Goal: Task Accomplishment & Management: Manage account settings

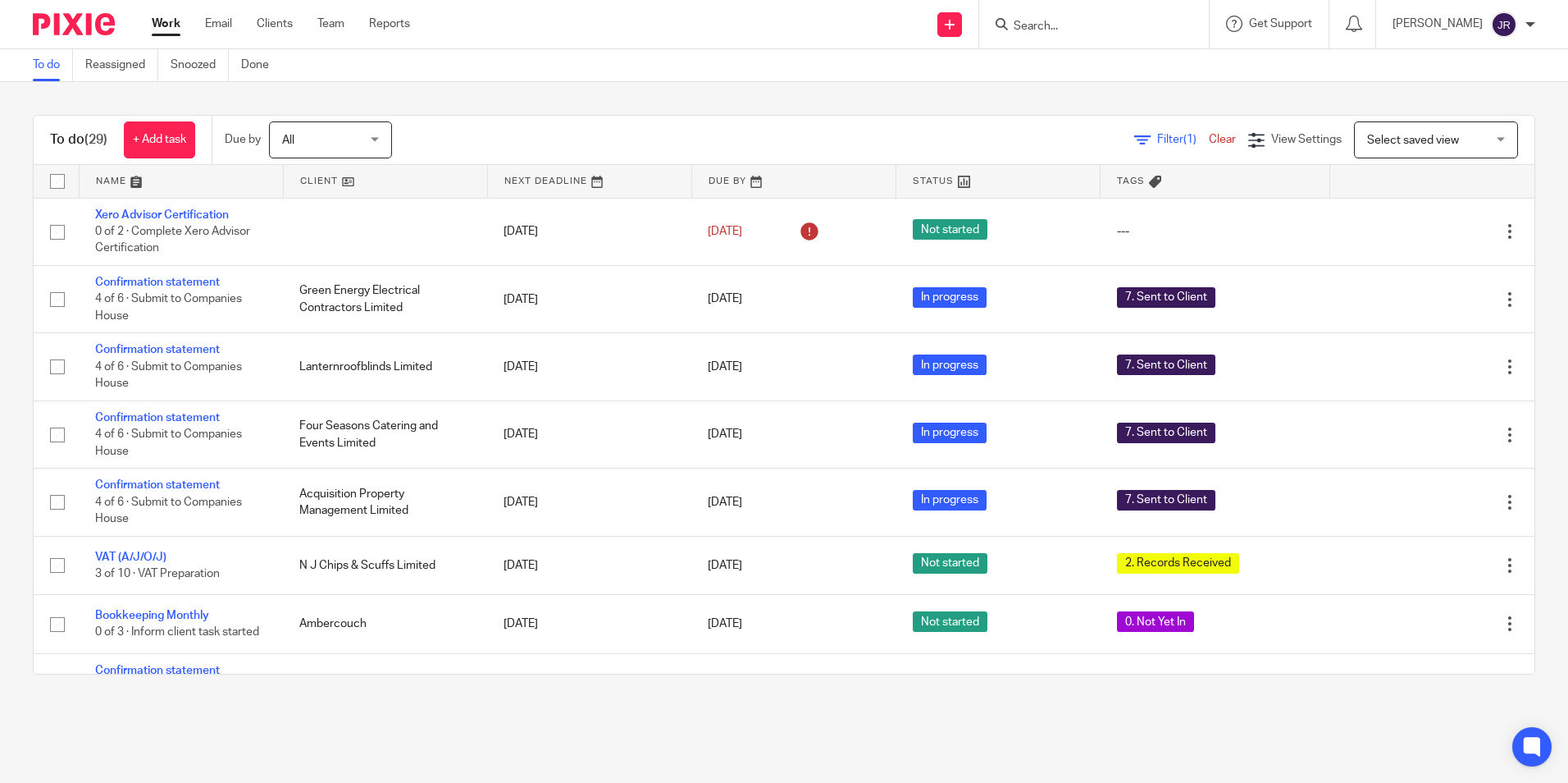
click at [1105, 27] on input "Search" at bounding box center [1086, 27] width 148 height 14
type input "gib"
click at [1069, 68] on link at bounding box center [1110, 63] width 204 height 24
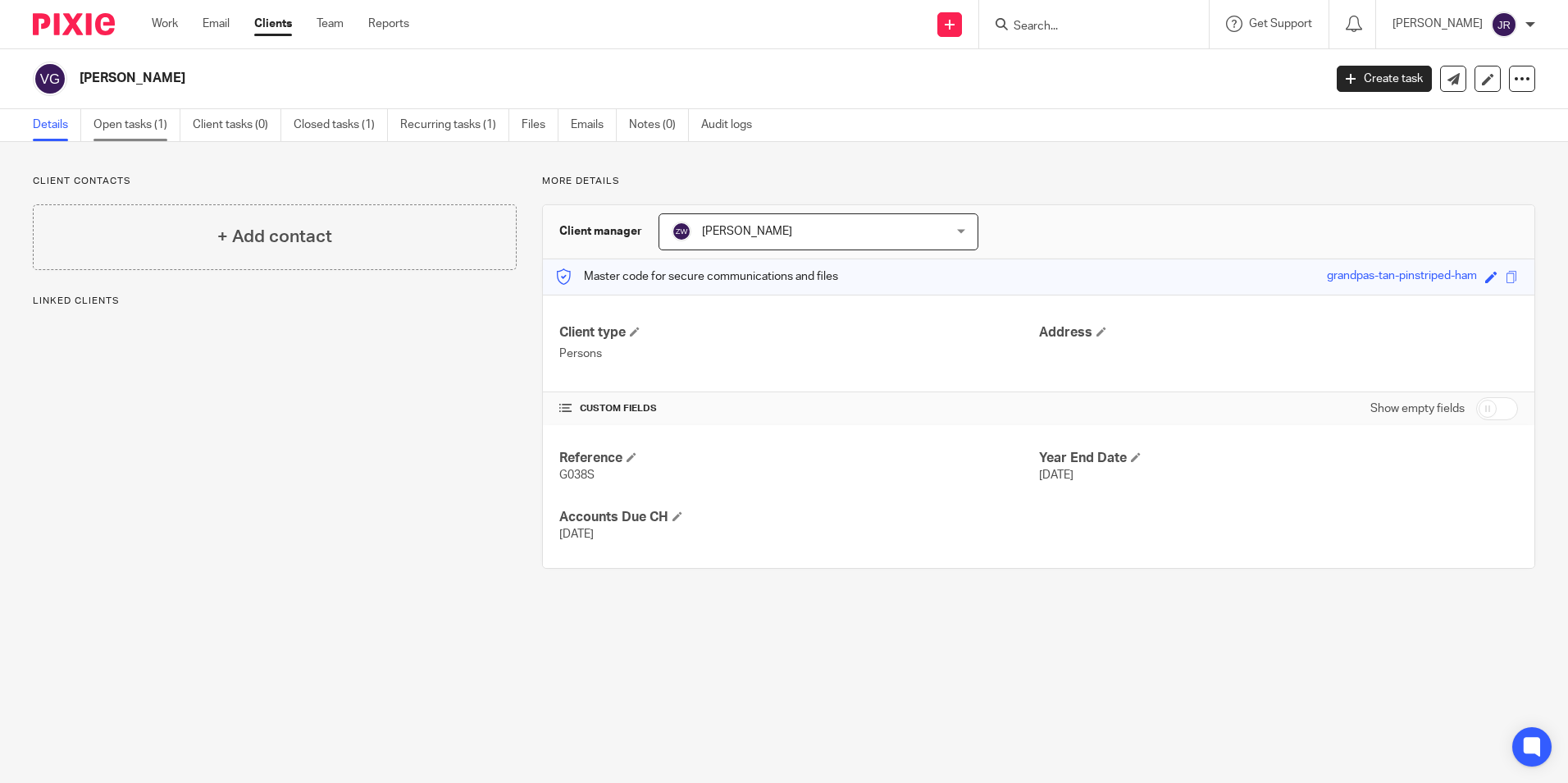
click at [138, 126] on link "Open tasks (1)" at bounding box center [137, 125] width 87 height 32
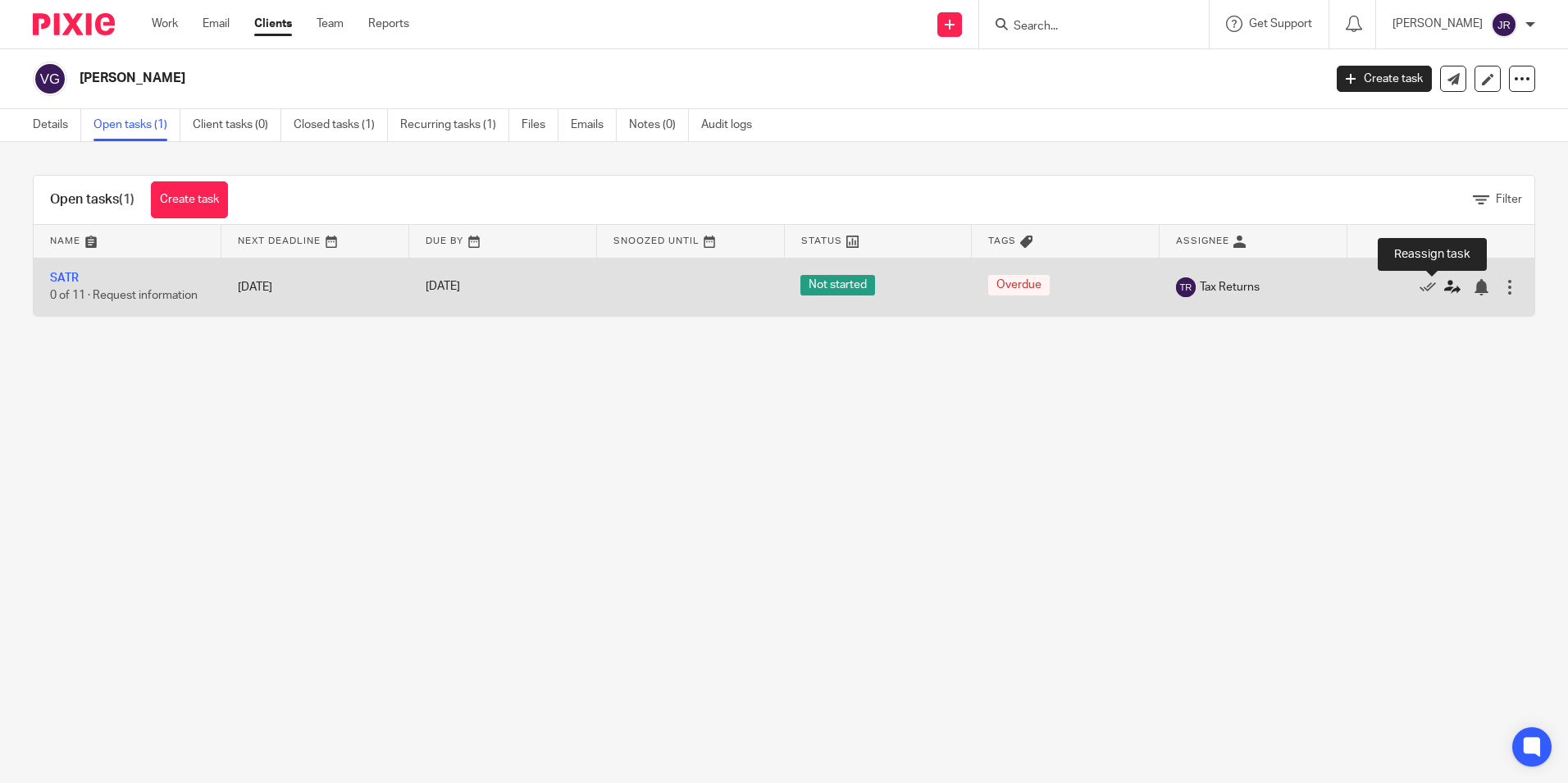
click at [1444, 286] on icon at bounding box center [1452, 287] width 16 height 16
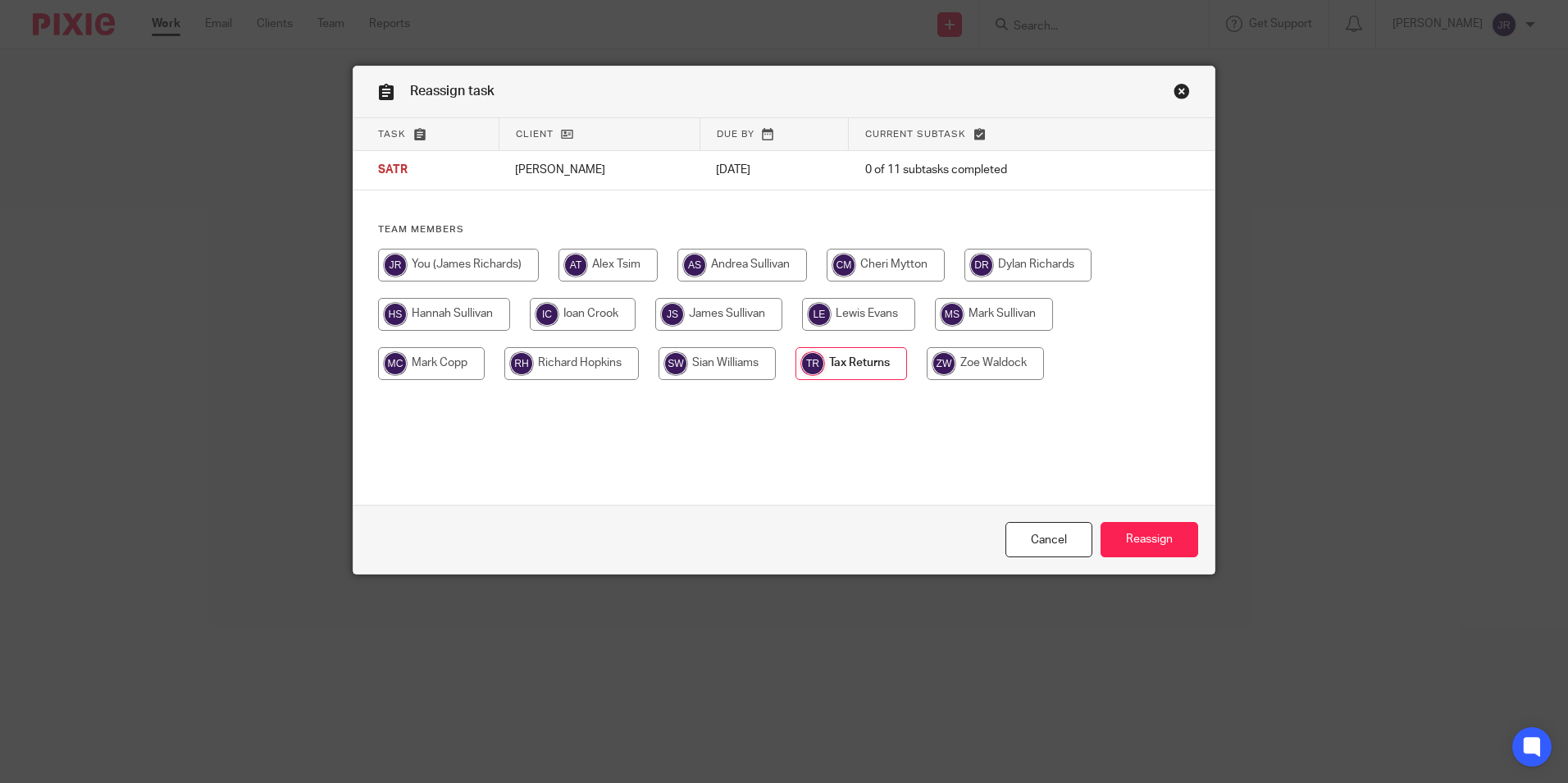
click at [508, 270] on input "radio" at bounding box center [458, 265] width 160 height 32
radio input "true"
click at [1131, 538] on input "Reassign" at bounding box center [1149, 539] width 97 height 35
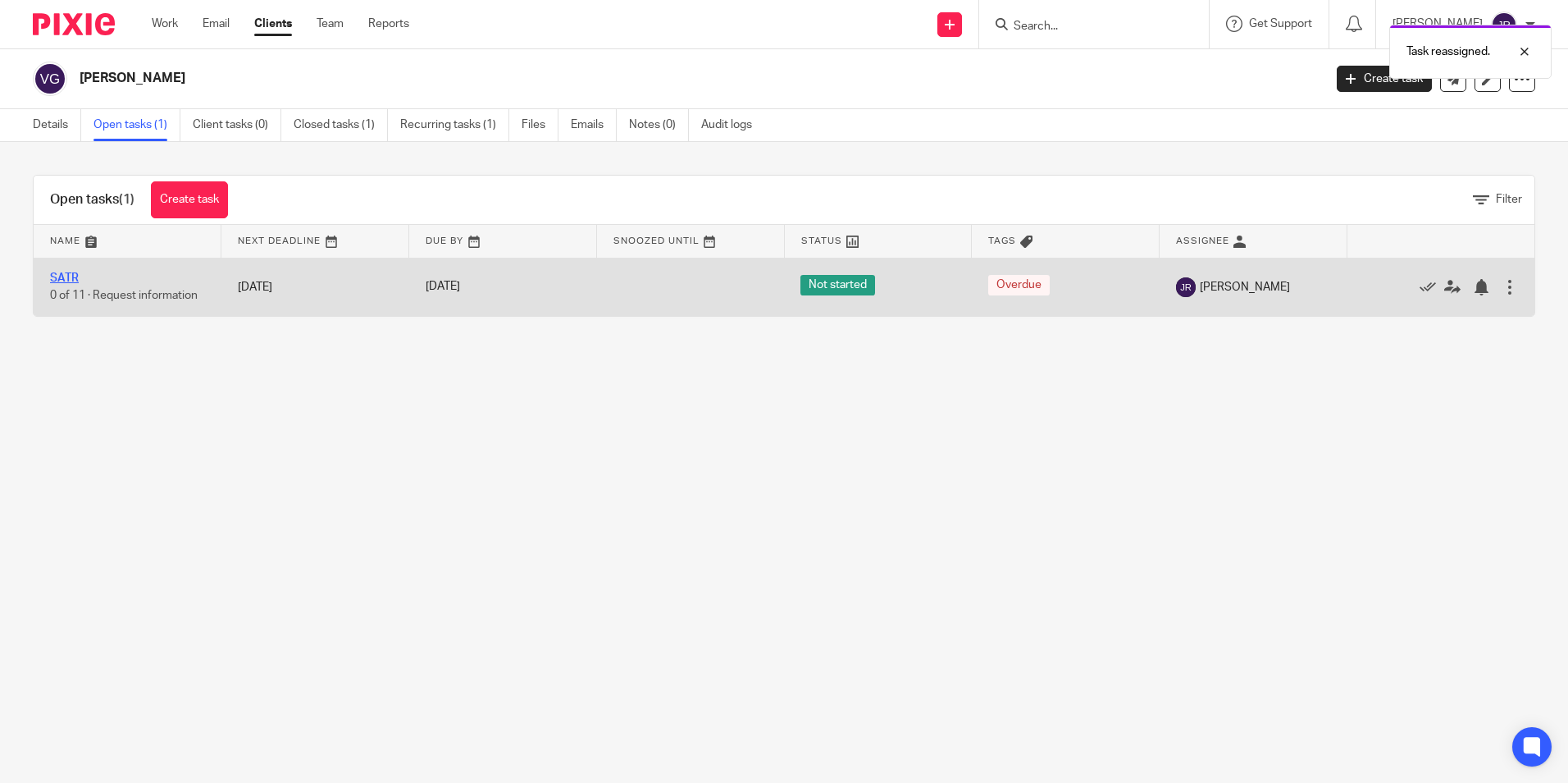
click at [71, 274] on link "SATR" at bounding box center [65, 278] width 29 height 12
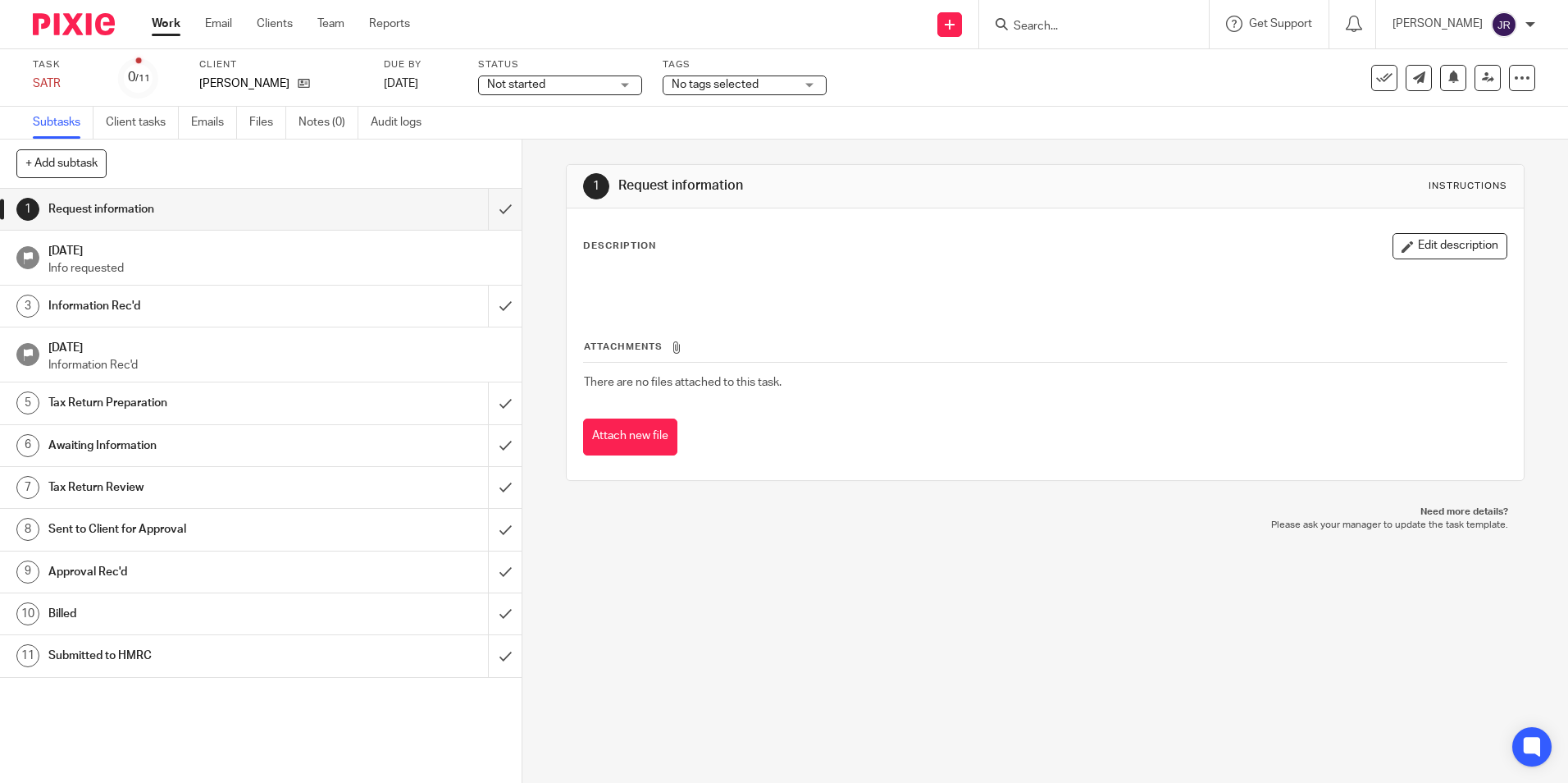
click at [811, 87] on div "No tags selected" at bounding box center [745, 86] width 164 height 20
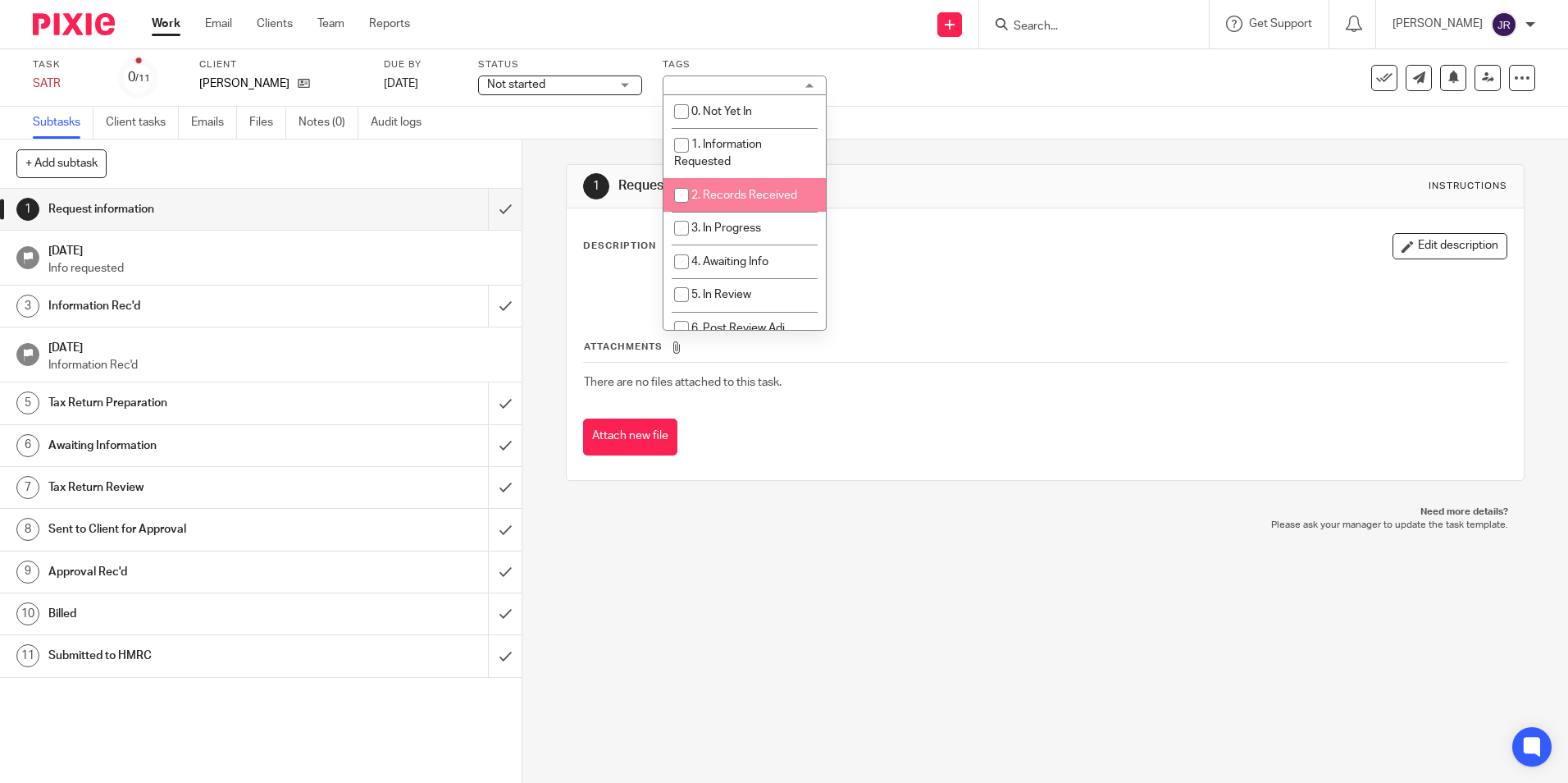
click at [782, 193] on span "2. Records Received" at bounding box center [744, 195] width 105 height 12
checkbox input "true"
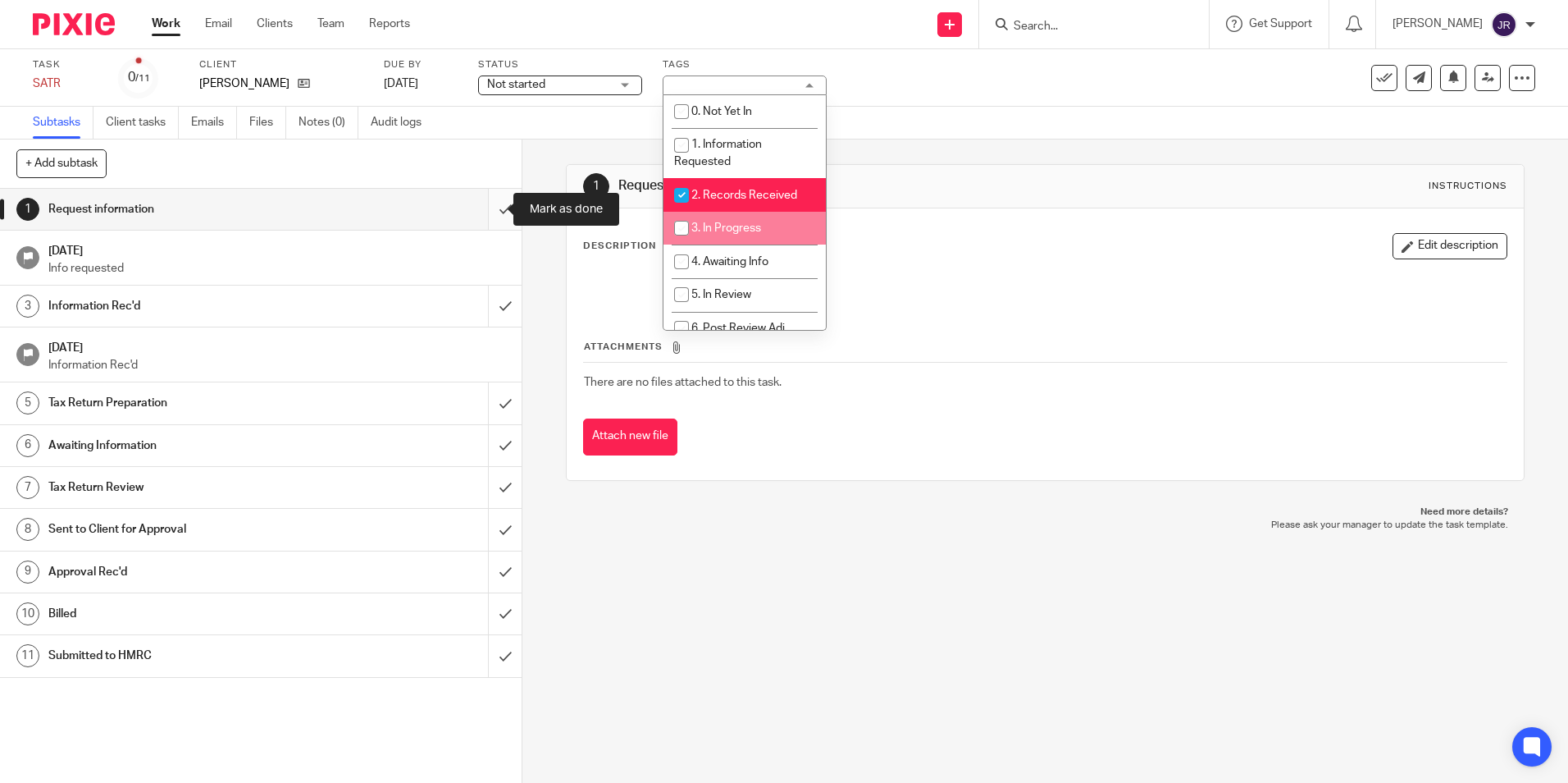
click at [484, 211] on input "submit" at bounding box center [260, 209] width 521 height 41
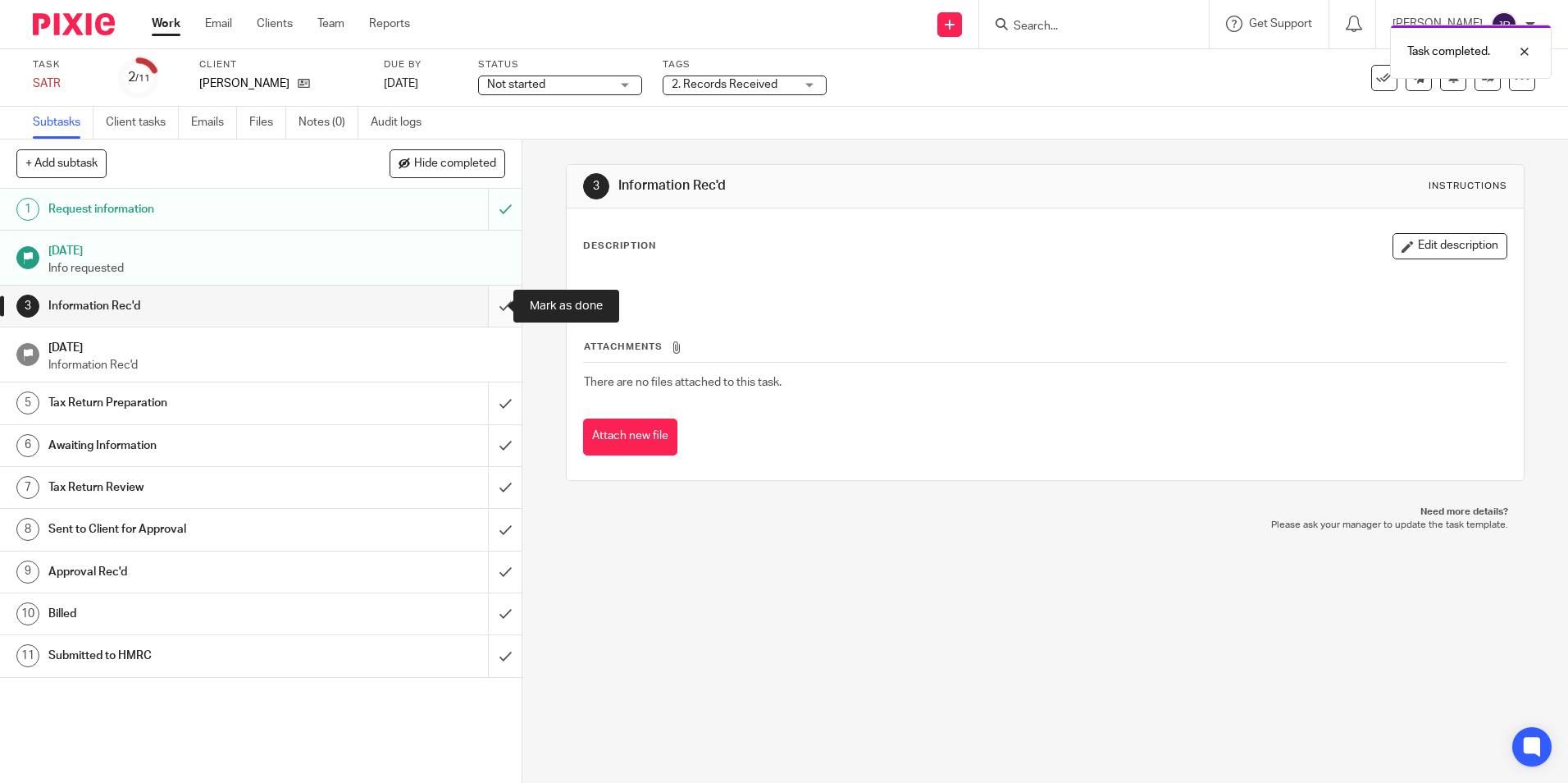
click at [492, 307] on input "submit" at bounding box center [260, 306] width 521 height 41
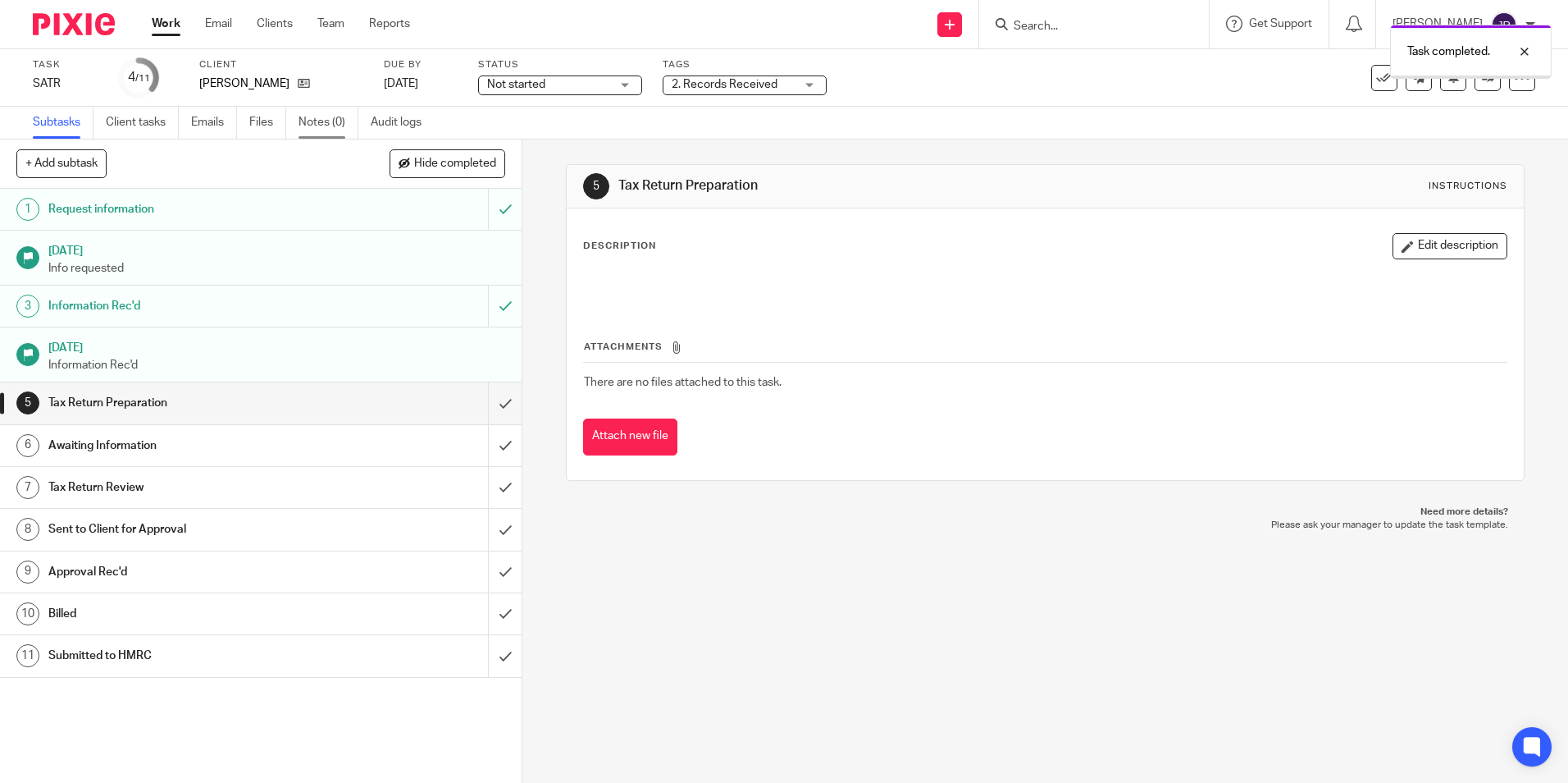
click at [322, 127] on link "Notes (0)" at bounding box center [328, 123] width 59 height 32
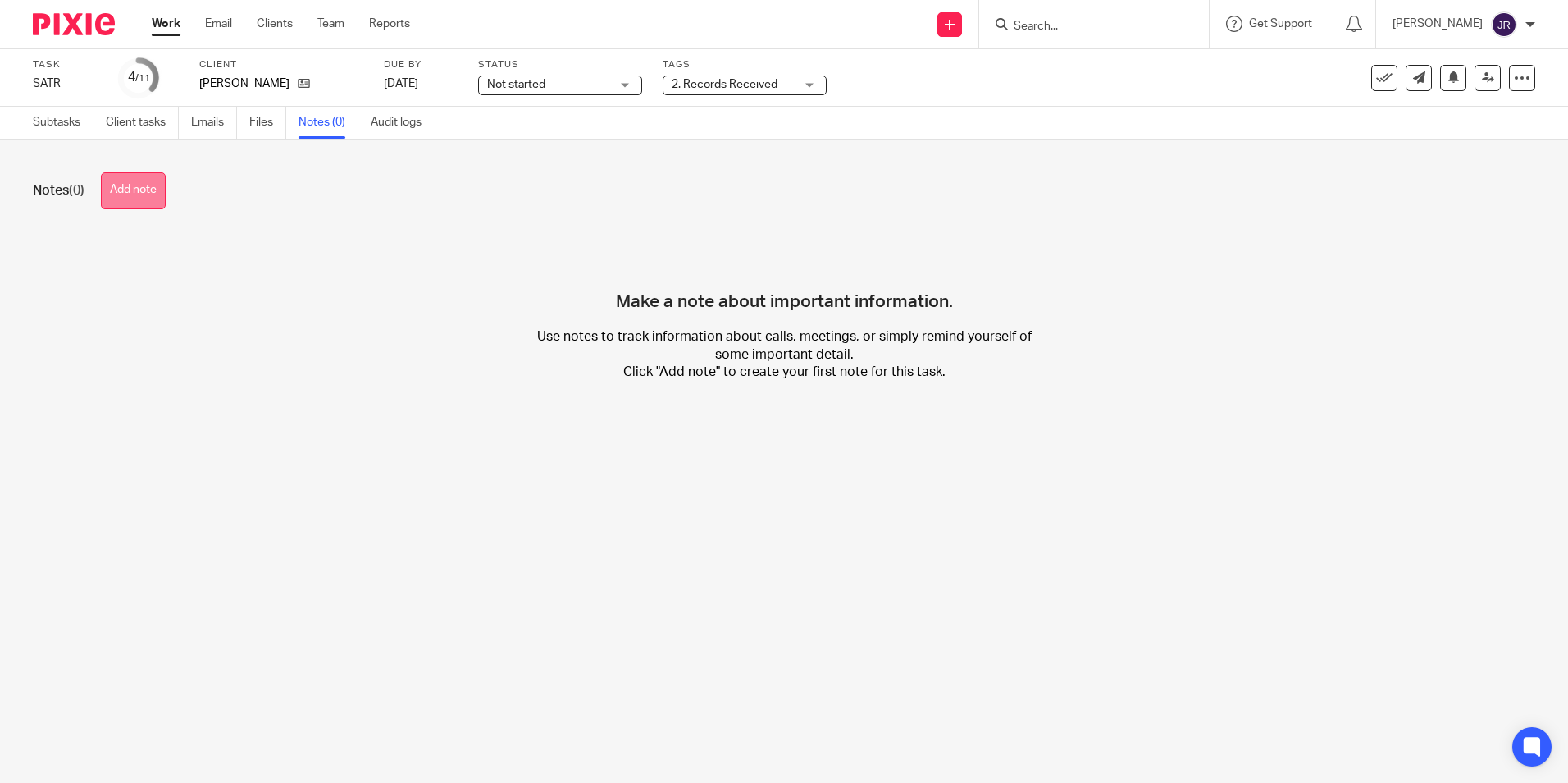
click at [131, 194] on button "Add note" at bounding box center [133, 190] width 65 height 37
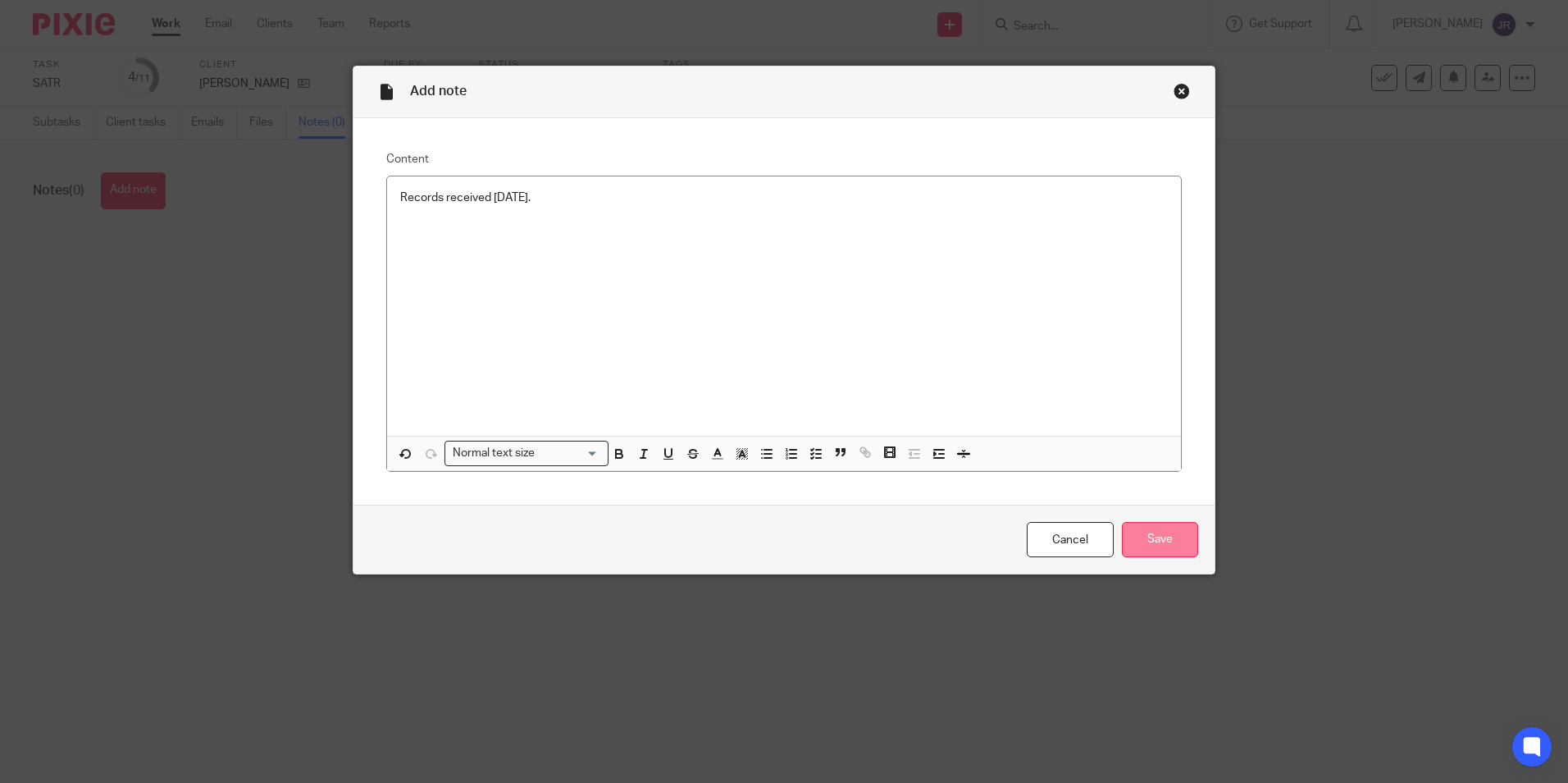
click at [1146, 533] on input "Save" at bounding box center [1160, 539] width 77 height 35
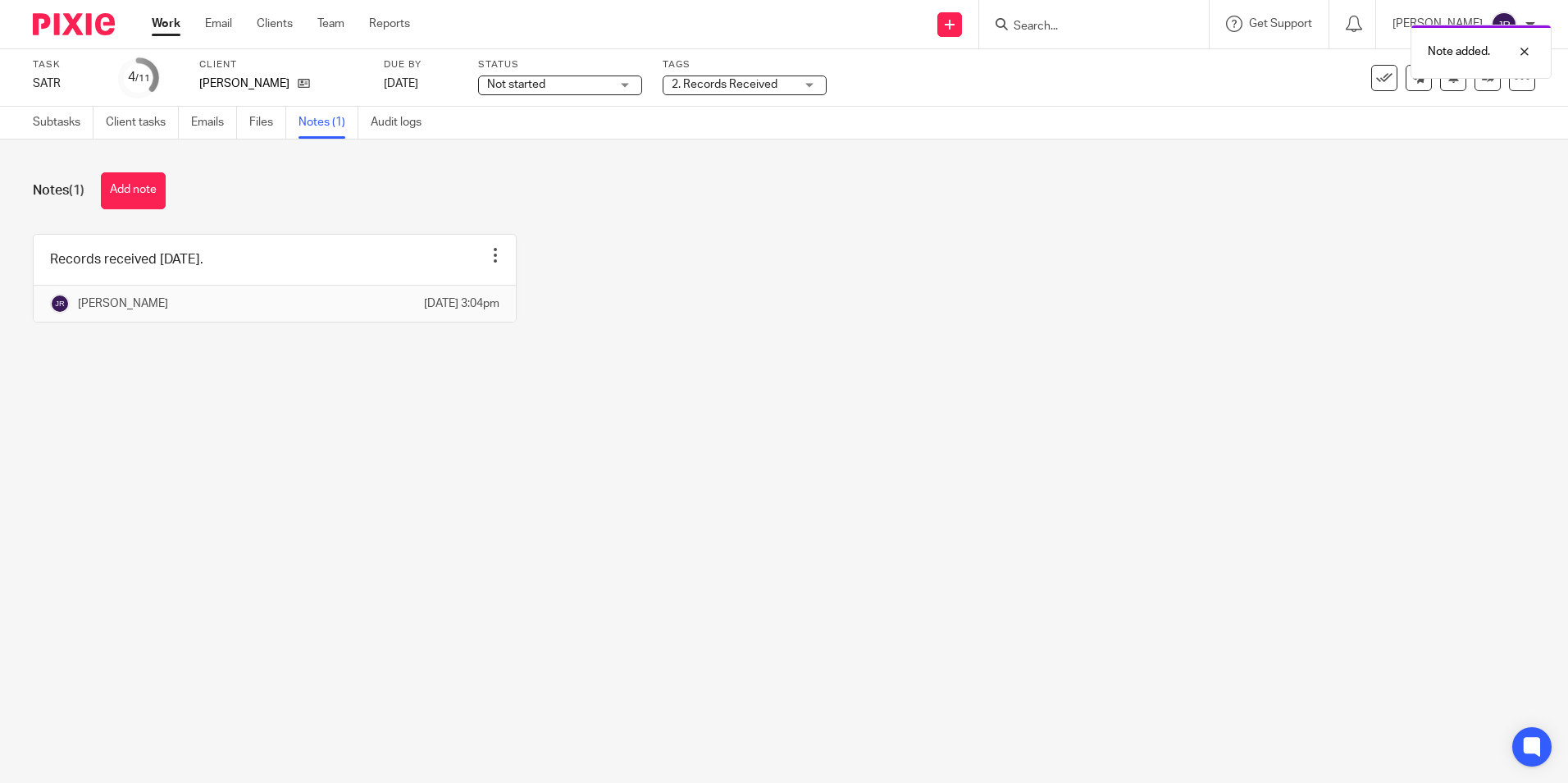
click at [174, 31] on link "Work" at bounding box center [166, 23] width 29 height 16
